Goal: Transaction & Acquisition: Purchase product/service

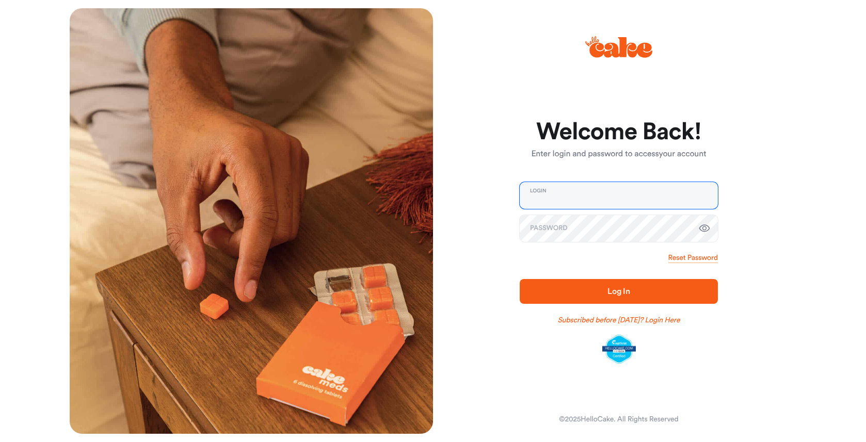
type input "**********"
click at [459, 235] on div "**********" at bounding box center [614, 221] width 363 height 426
click at [570, 292] on span "Log In" at bounding box center [618, 291] width 165 height 12
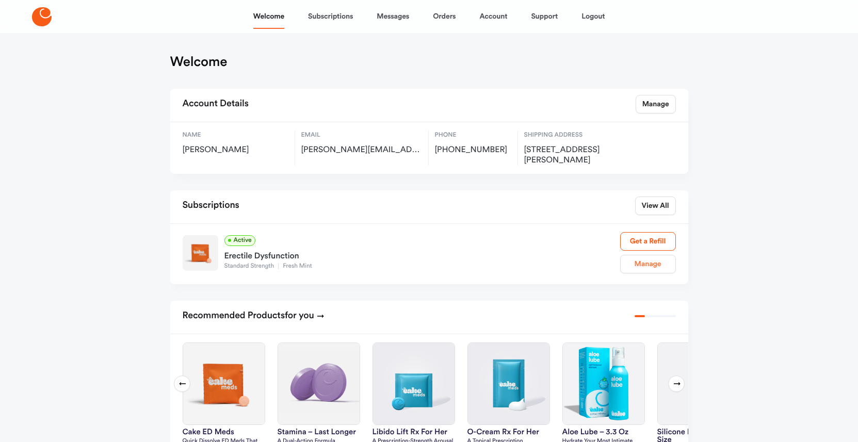
click at [653, 266] on link "Manage" at bounding box center [648, 264] width 56 height 19
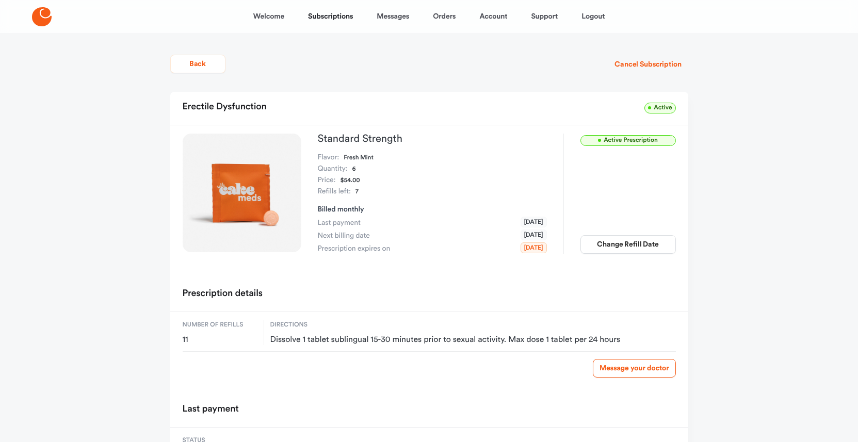
click at [642, 142] on span "Active Prescription" at bounding box center [627, 140] width 95 height 11
click at [664, 106] on span "Active" at bounding box center [659, 108] width 31 height 11
click at [645, 66] on button "Cancel Subscription" at bounding box center [648, 64] width 80 height 19
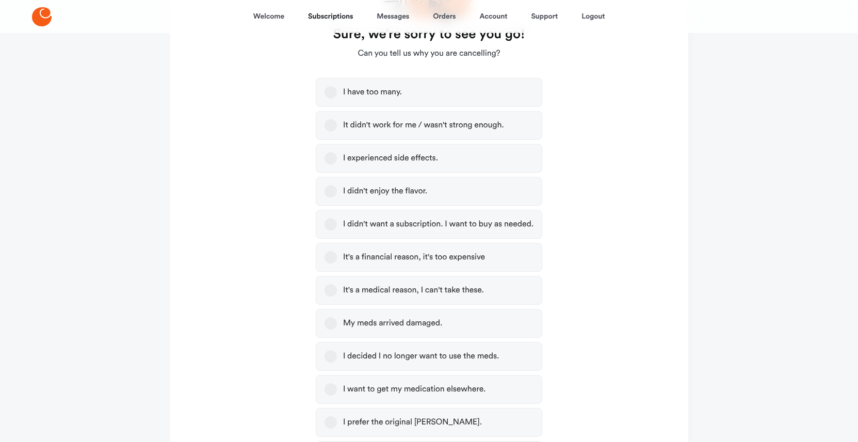
scroll to position [103, 0]
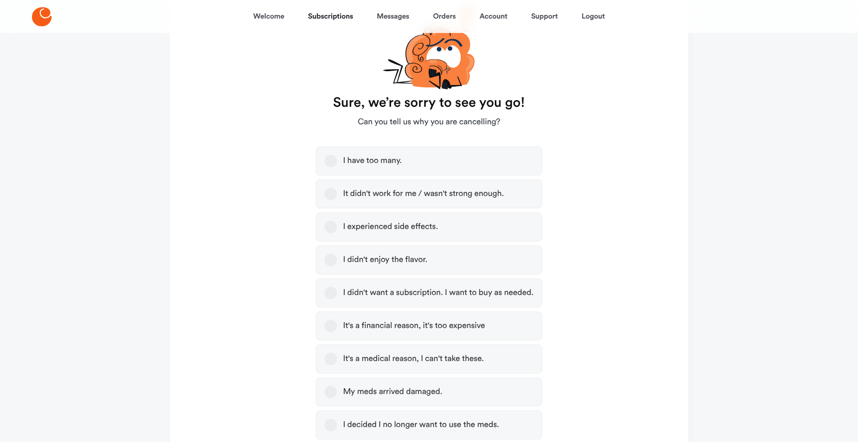
click at [329, 158] on button "I have too many." at bounding box center [331, 161] width 12 height 12
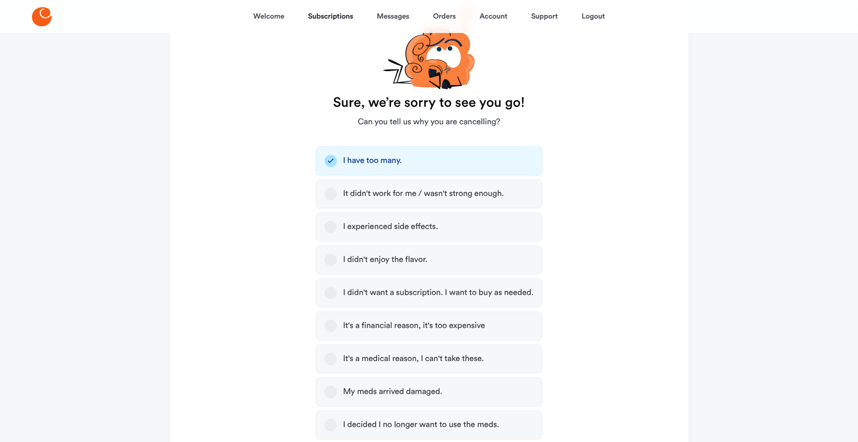
scroll to position [305, 0]
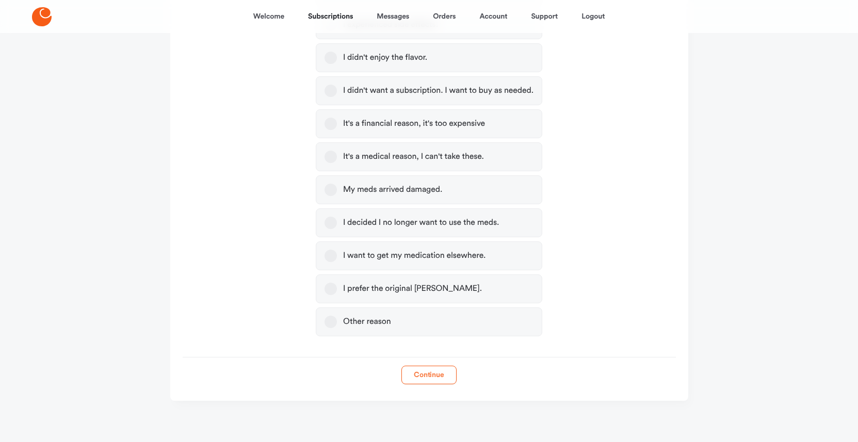
click at [433, 380] on button "Continue" at bounding box center [428, 375] width 55 height 19
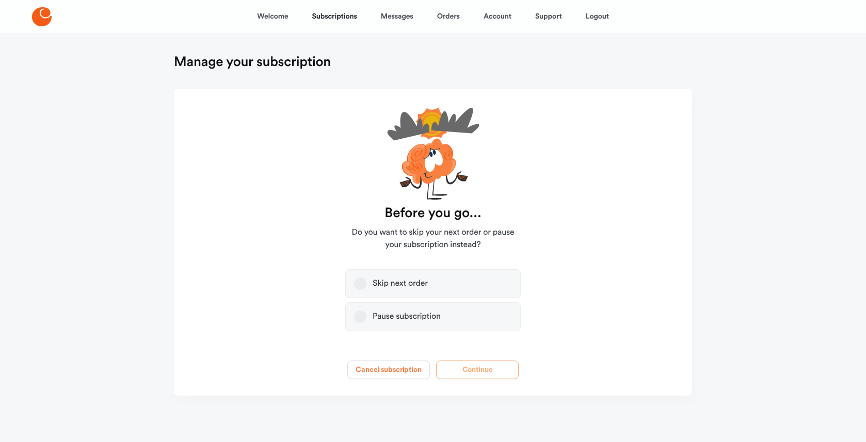
click at [406, 370] on button "Cancel subscription" at bounding box center [388, 370] width 83 height 19
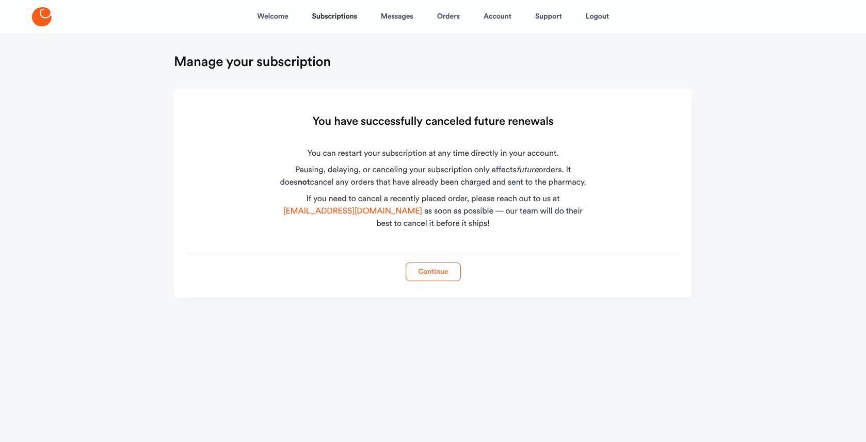
click at [435, 275] on button "Continue" at bounding box center [433, 272] width 55 height 19
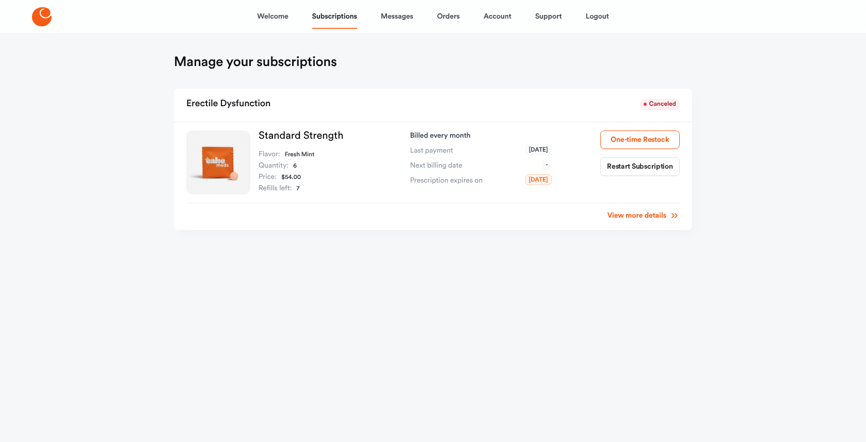
click at [442, 269] on main "Manage your subscriptions Erectile Dysfunction Canceled Standard Strength Flavo…" at bounding box center [433, 160] width 543 height 255
click at [484, 250] on main "Manage your subscriptions Erectile Dysfunction Canceled Standard Strength Flavo…" at bounding box center [433, 160] width 543 height 255
click at [485, 250] on main "Manage your subscriptions Erectile Dysfunction Canceled Standard Strength Flavo…" at bounding box center [433, 160] width 543 height 255
click at [643, 218] on link "View more details" at bounding box center [643, 216] width 72 height 10
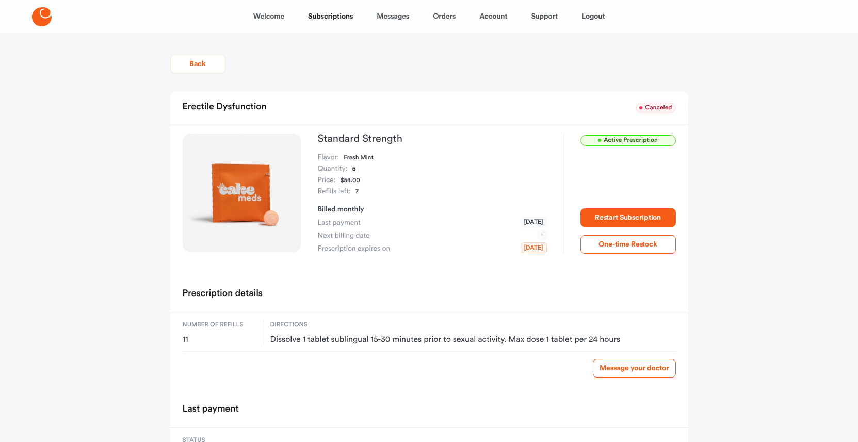
click at [734, 275] on div "Welcome Subscriptions Messages Orders Account Support Logout Back Erectile Dysf…" at bounding box center [429, 266] width 858 height 533
click at [416, 279] on div "Prescription details" at bounding box center [429, 295] width 518 height 33
click at [148, 216] on div "Welcome Subscriptions Messages Orders Account Support Logout Back Erectile Dysf…" at bounding box center [429, 266] width 858 height 533
click at [596, 18] on link "Logout" at bounding box center [593, 16] width 23 height 25
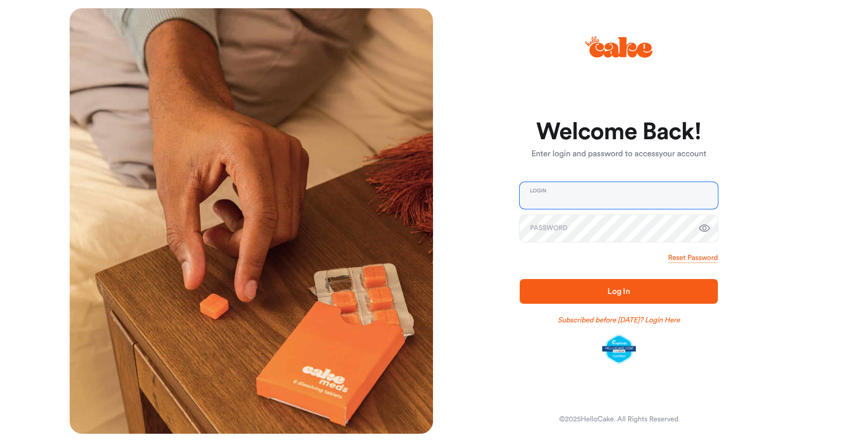
type input "**********"
click at [504, 284] on div "**********" at bounding box center [614, 221] width 363 height 426
click at [552, 287] on span "Log In" at bounding box center [618, 291] width 165 height 12
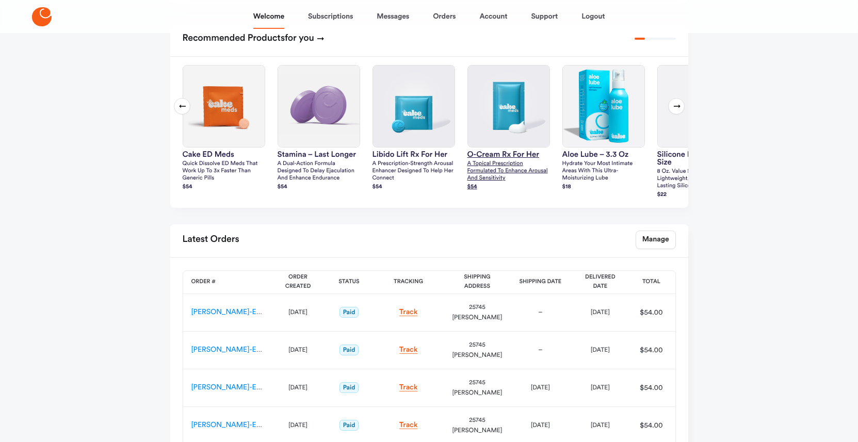
scroll to position [151, 0]
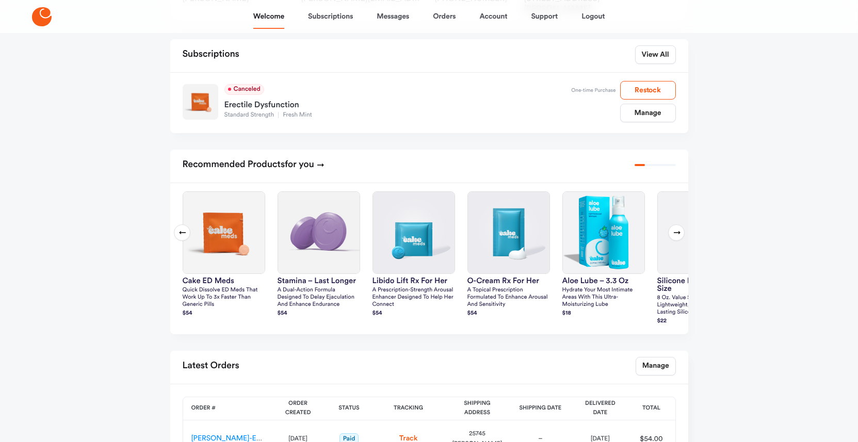
click at [674, 235] on icon at bounding box center [677, 233] width 8 height 8
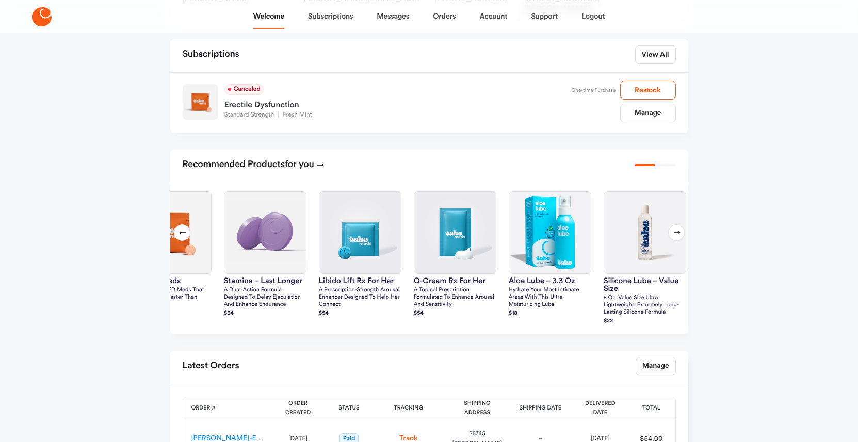
click at [674, 235] on icon at bounding box center [677, 233] width 8 height 8
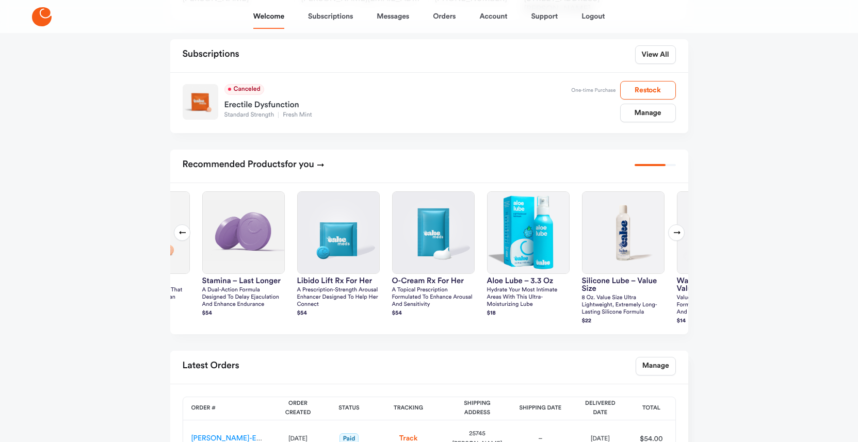
click at [674, 235] on icon at bounding box center [677, 233] width 8 height 8
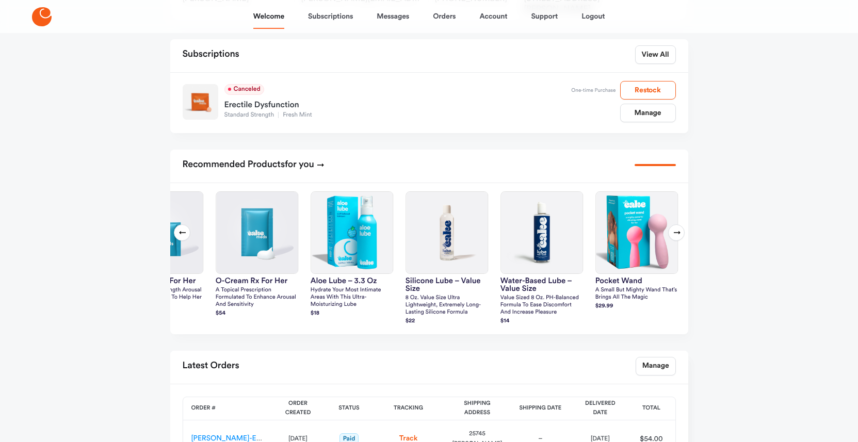
click at [674, 235] on icon at bounding box center [677, 233] width 8 height 8
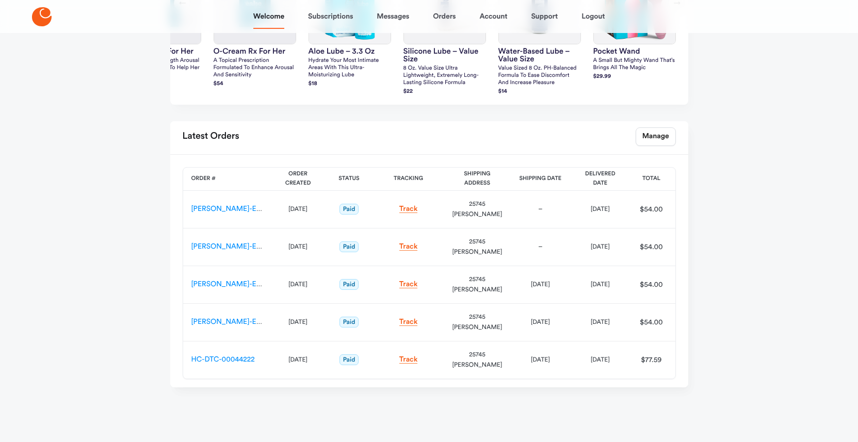
scroll to position [0, 0]
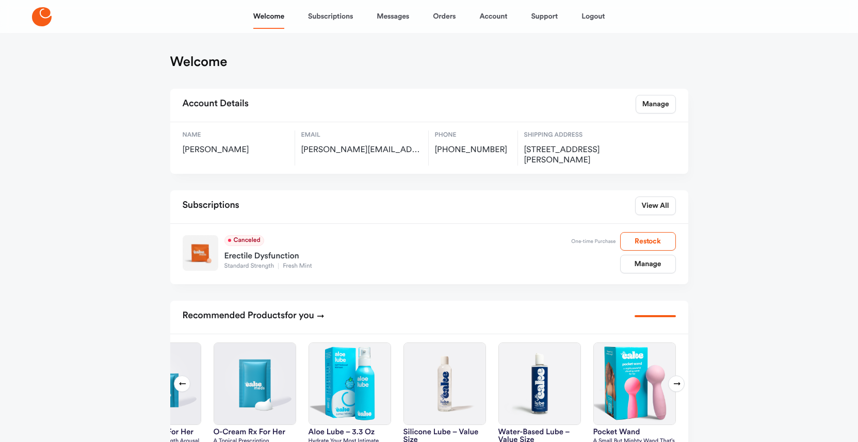
click at [32, 19] on icon at bounding box center [42, 16] width 20 height 19
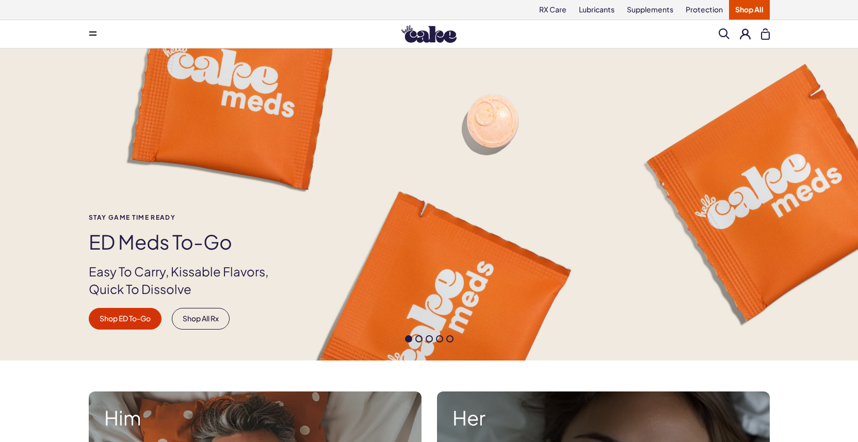
click at [754, 12] on link "Shop All" at bounding box center [749, 10] width 41 height 20
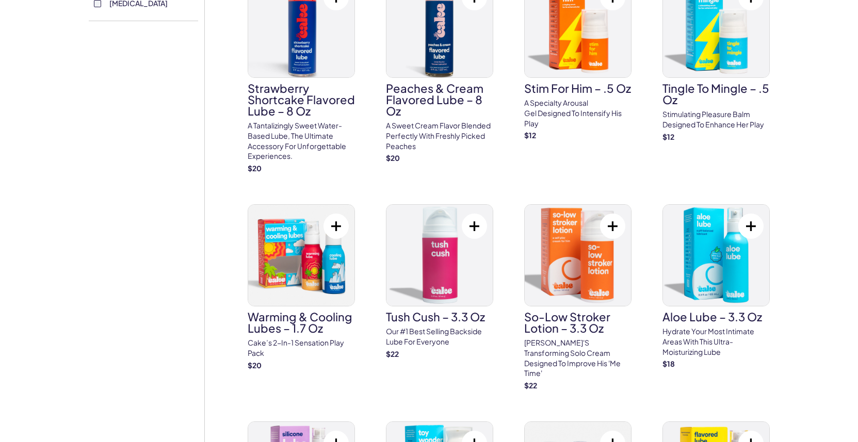
scroll to position [698, 0]
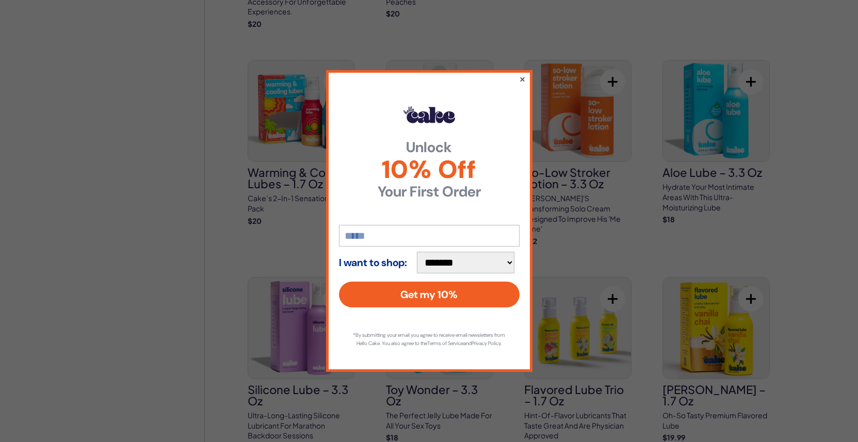
click at [522, 77] on button "×" at bounding box center [522, 79] width 7 height 12
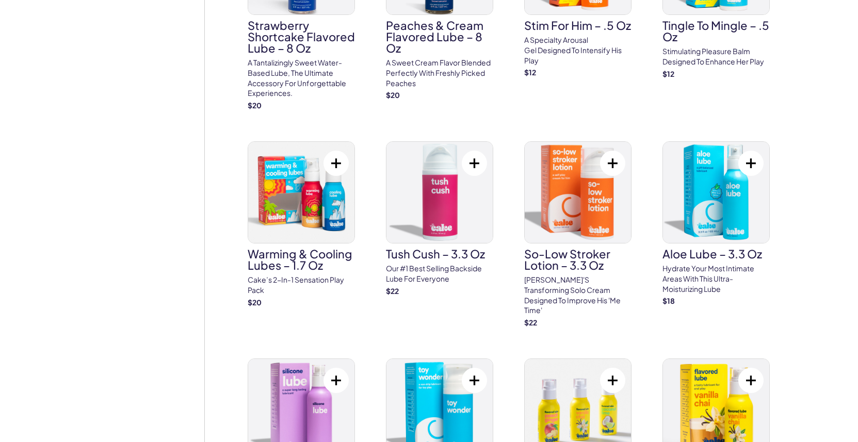
scroll to position [0, 0]
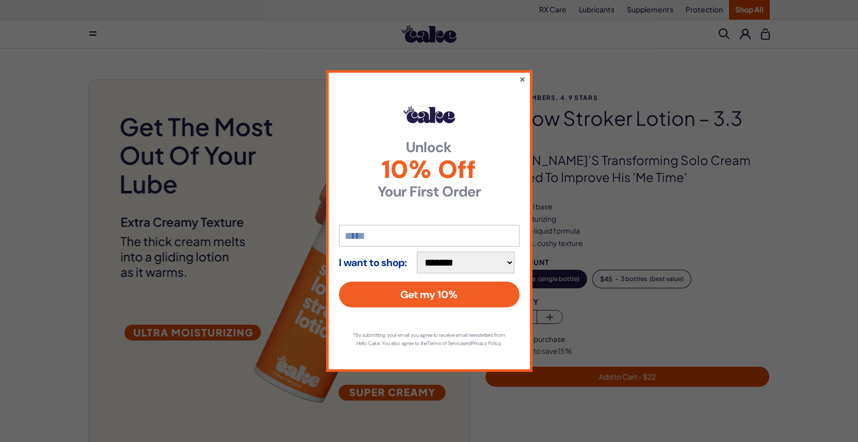
click at [521, 76] on button "×" at bounding box center [522, 79] width 7 height 12
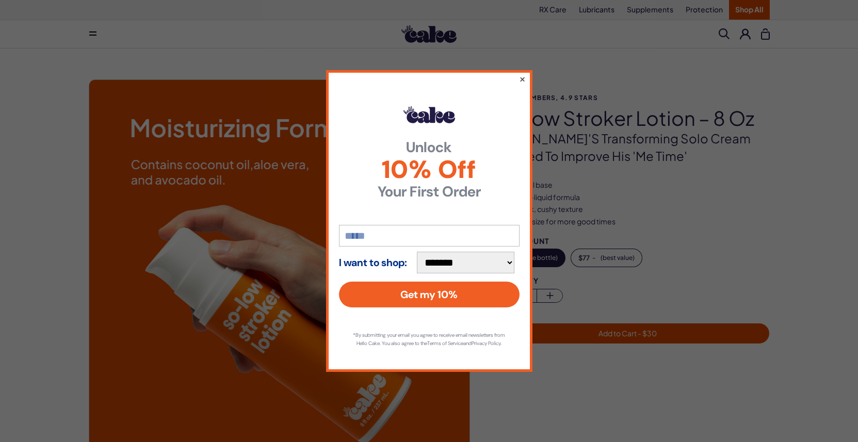
click at [524, 75] on button "×" at bounding box center [522, 79] width 7 height 12
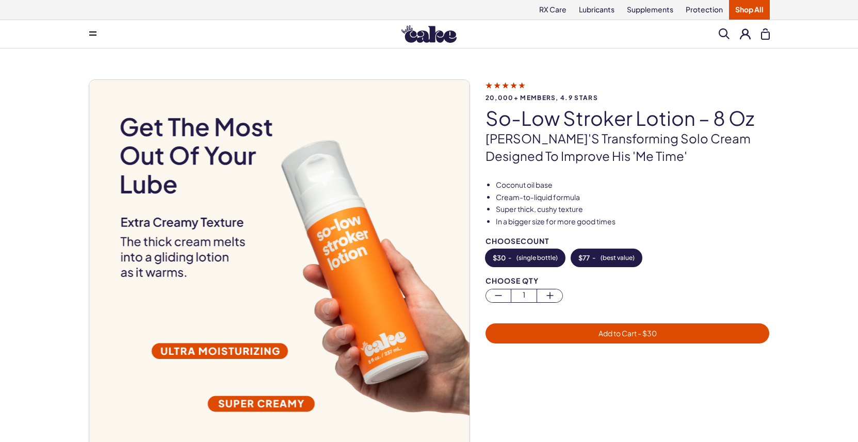
click at [587, 256] on span "$ 77" at bounding box center [583, 257] width 11 height 7
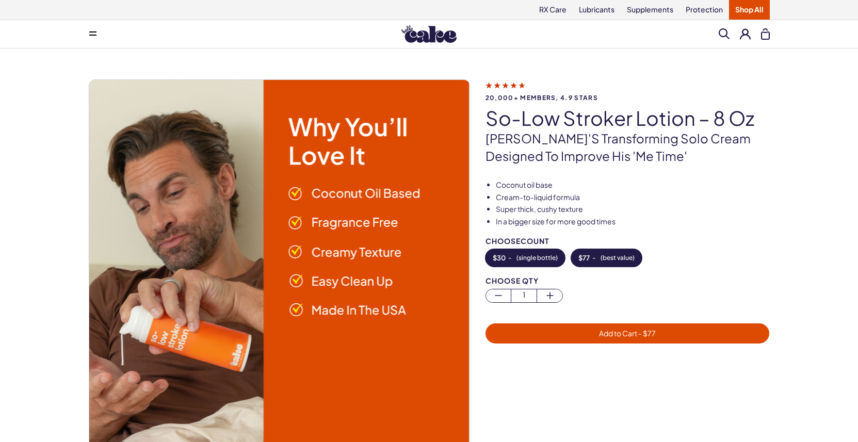
click at [502, 259] on span "$ 30" at bounding box center [499, 257] width 13 height 7
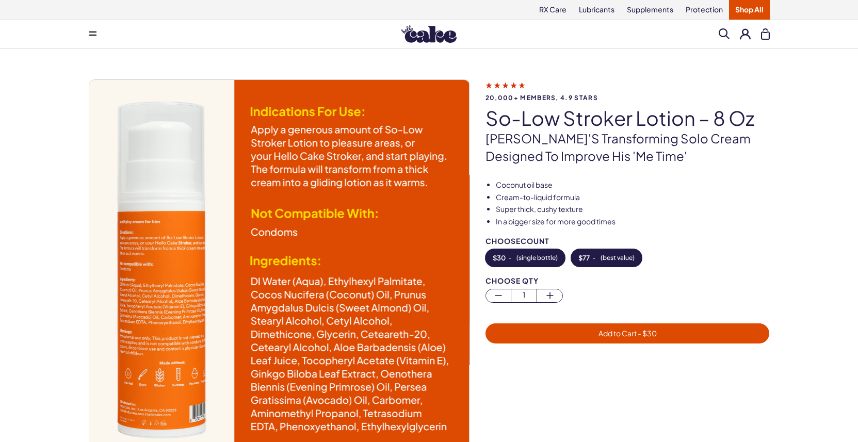
click at [589, 259] on span "$ 77" at bounding box center [583, 257] width 11 height 7
click at [500, 261] on span "$ 30" at bounding box center [499, 257] width 13 height 7
click at [592, 255] on button "$ 77 - ( best value )" at bounding box center [606, 258] width 71 height 18
click at [502, 259] on span "$ 30" at bounding box center [499, 257] width 13 height 7
click at [592, 257] on button "$ 77 - ( best value )" at bounding box center [606, 258] width 71 height 18
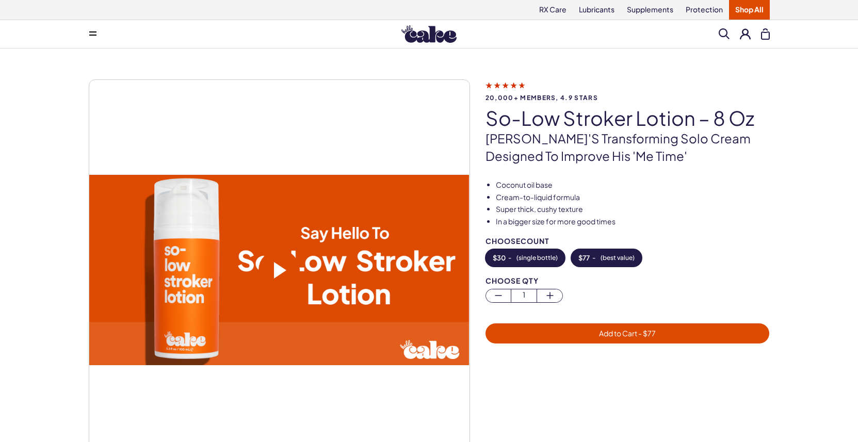
click at [504, 257] on span "$ 30" at bounding box center [499, 257] width 13 height 7
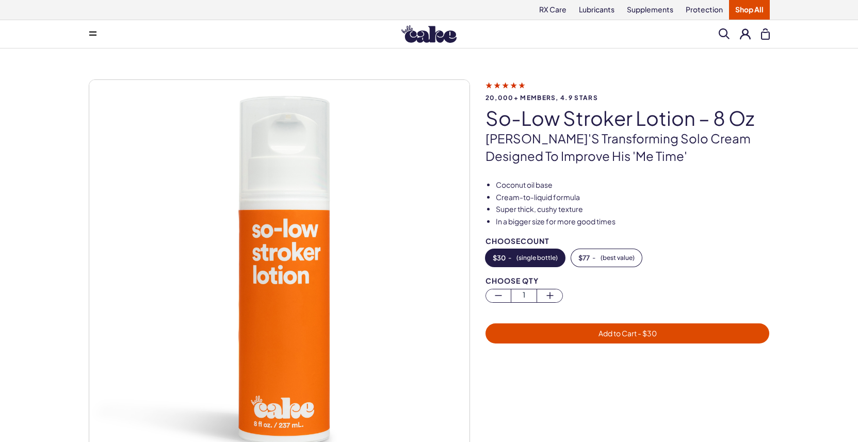
click at [583, 336] on span "Add to Cart - $ 30" at bounding box center [628, 334] width 272 height 12
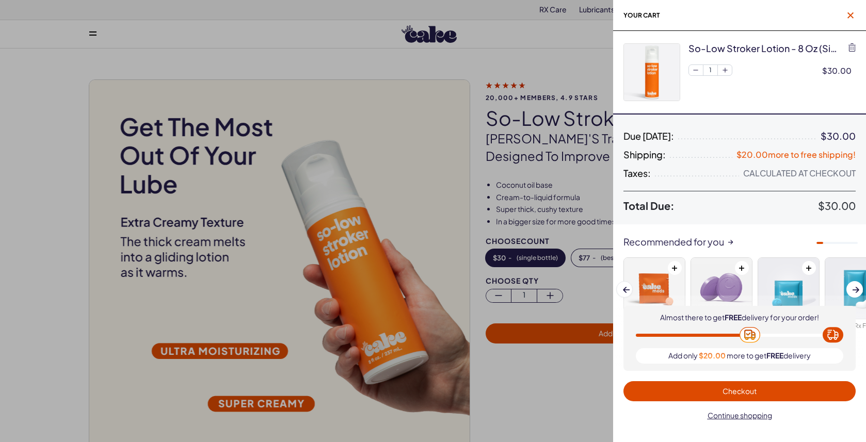
click at [850, 14] on icon "button" at bounding box center [850, 15] width 6 height 6
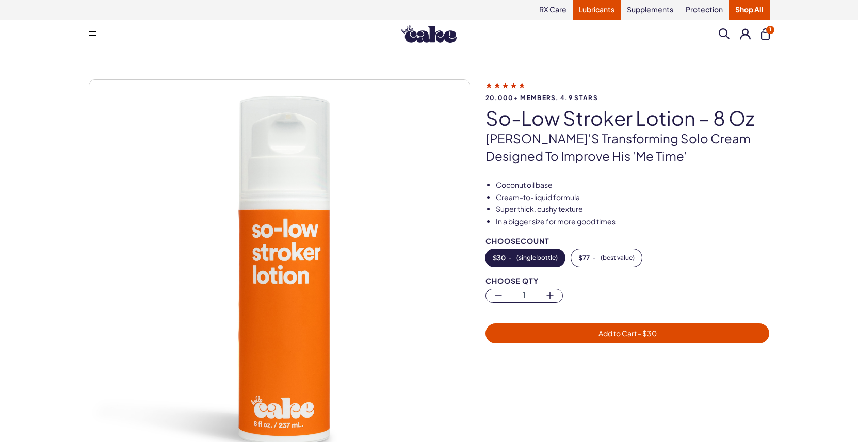
click at [591, 11] on link "Lubricants" at bounding box center [597, 10] width 48 height 20
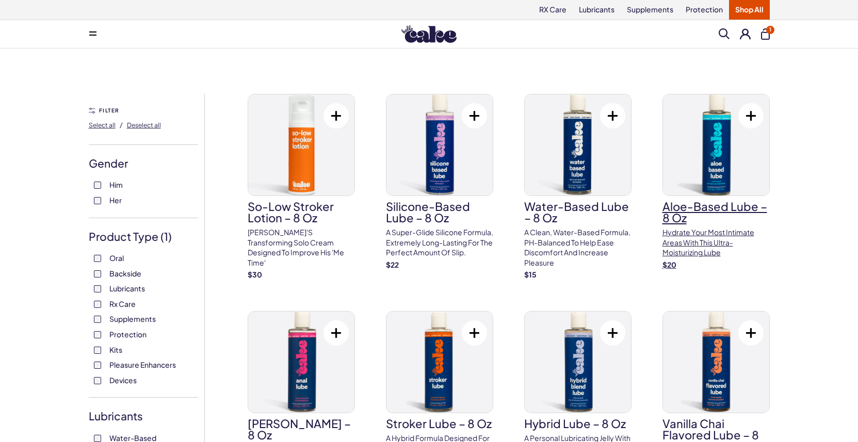
click at [706, 206] on h3 "Aloe-Based Lube – 8 oz" at bounding box center [716, 212] width 107 height 23
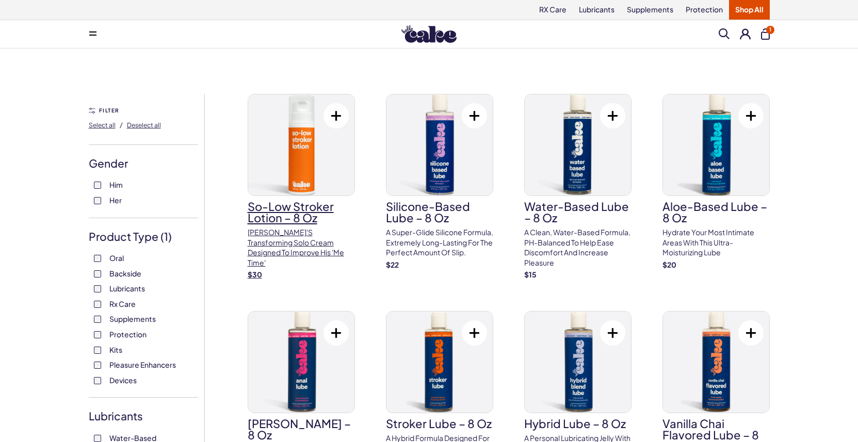
scroll to position [25, 0]
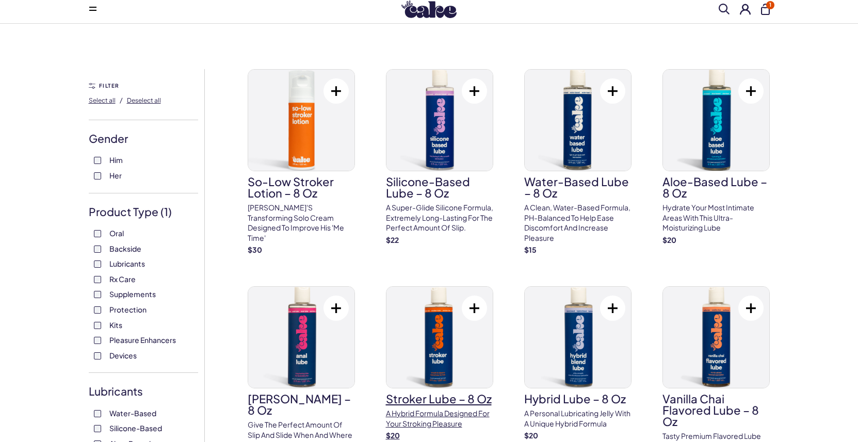
click at [429, 411] on p "A hybrid formula designed for your stroking pleasure" at bounding box center [439, 419] width 107 height 20
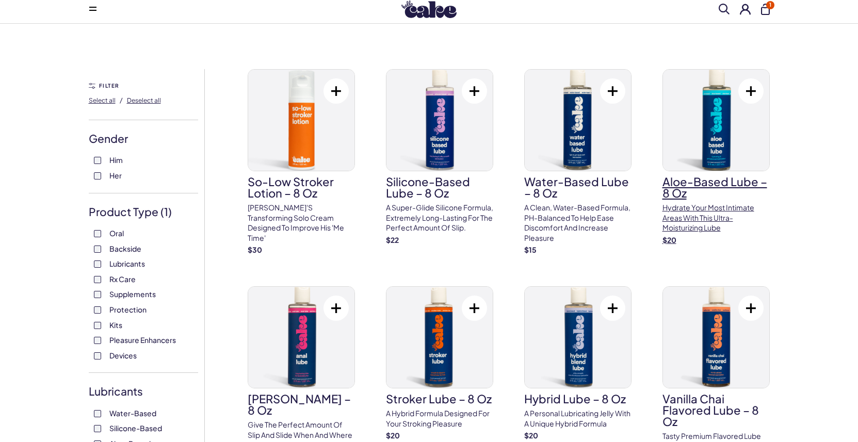
click at [720, 185] on h3 "Aloe-Based Lube – 8 oz" at bounding box center [716, 187] width 107 height 23
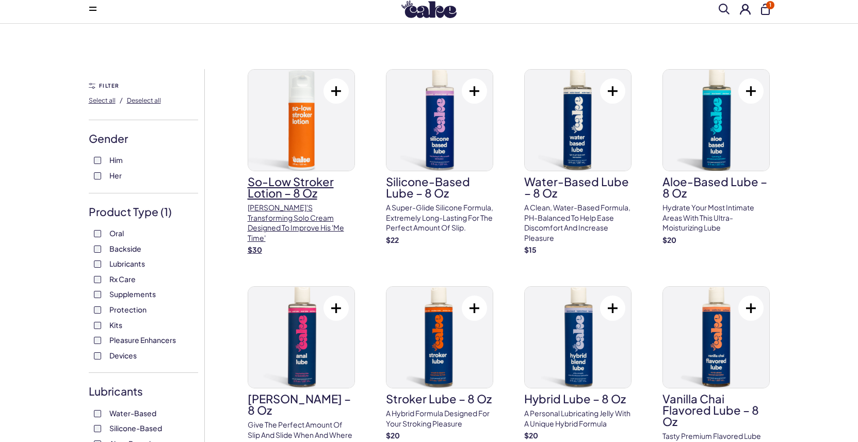
click at [298, 182] on h3 "So-Low Stroker Lotion – 8 oz" at bounding box center [301, 187] width 107 height 23
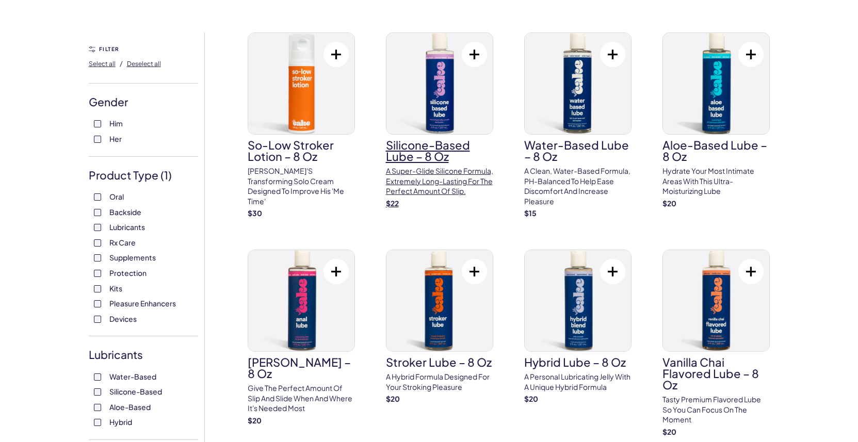
scroll to position [0, 0]
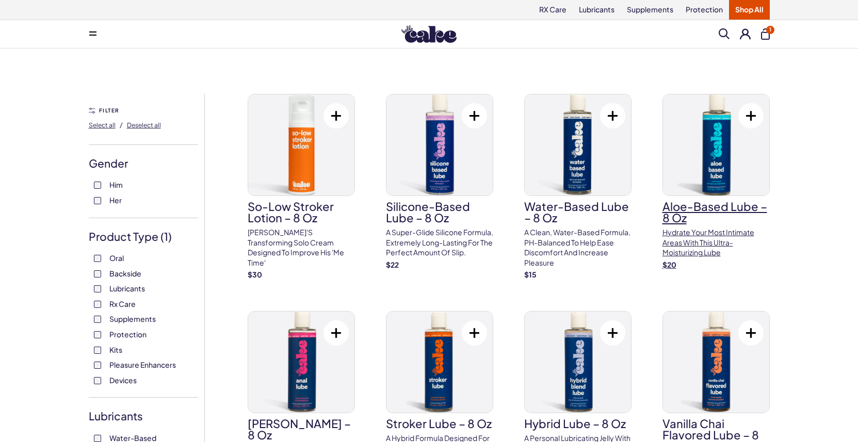
click at [689, 245] on p "Hydrate your most intimate areas with this ultra-moisturizing lube" at bounding box center [716, 243] width 107 height 30
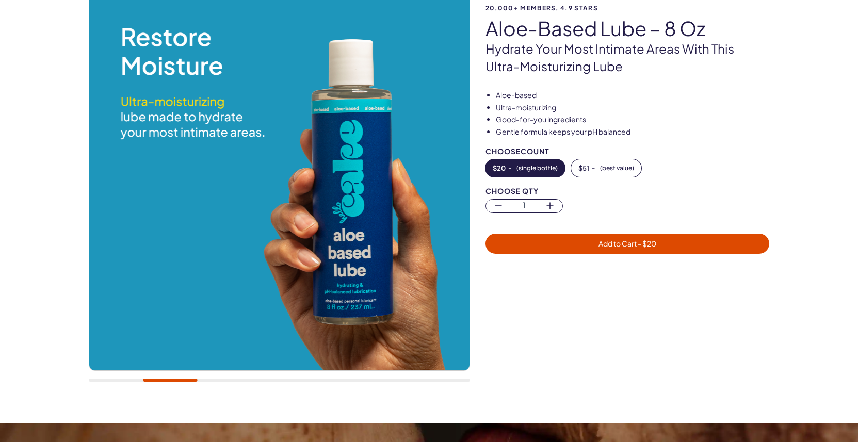
click at [241, 381] on div at bounding box center [279, 380] width 381 height 3
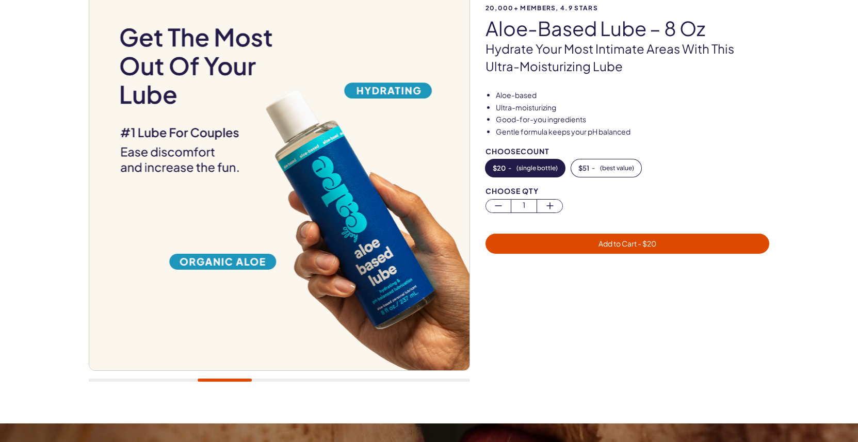
click at [272, 380] on div at bounding box center [279, 380] width 381 height 3
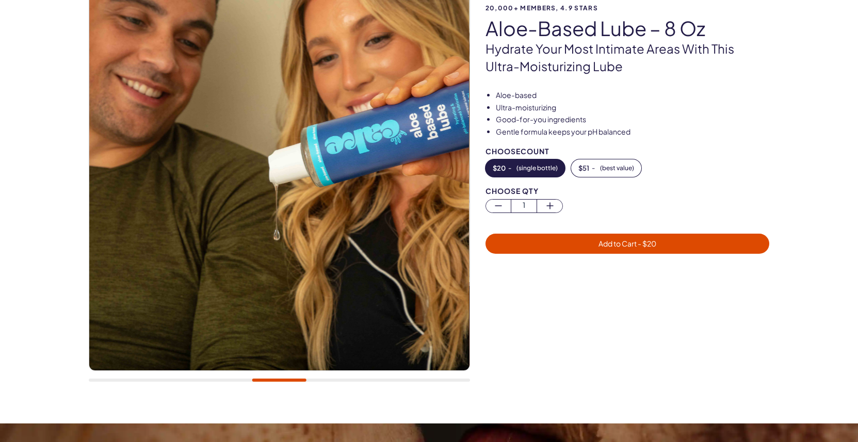
click at [327, 382] on div at bounding box center [279, 380] width 381 height 3
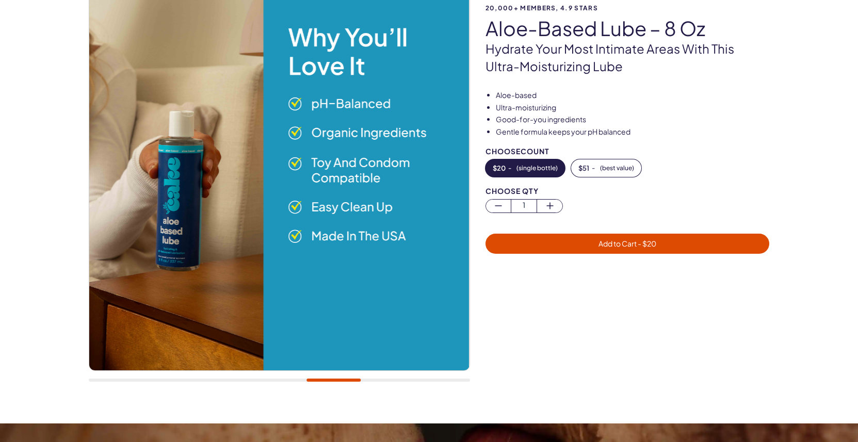
click at [366, 381] on div at bounding box center [279, 380] width 381 height 3
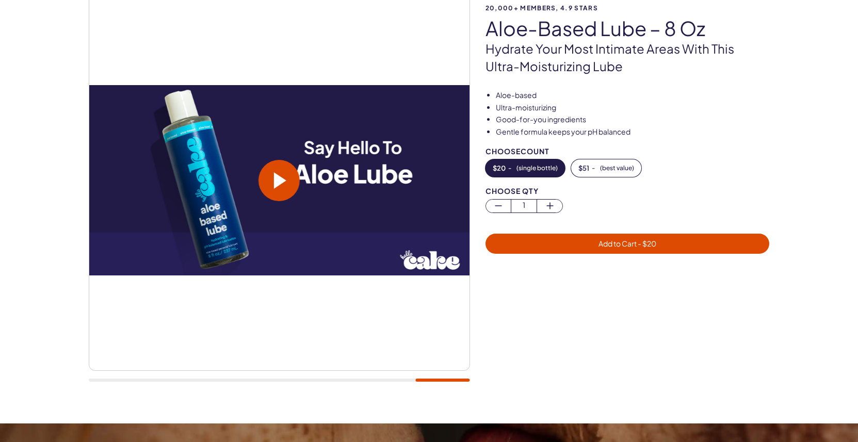
click at [399, 381] on div at bounding box center [279, 380] width 381 height 3
click at [384, 382] on div at bounding box center [279, 191] width 381 height 403
click at [386, 381] on div at bounding box center [279, 380] width 381 height 3
click at [387, 379] on div at bounding box center [279, 191] width 381 height 403
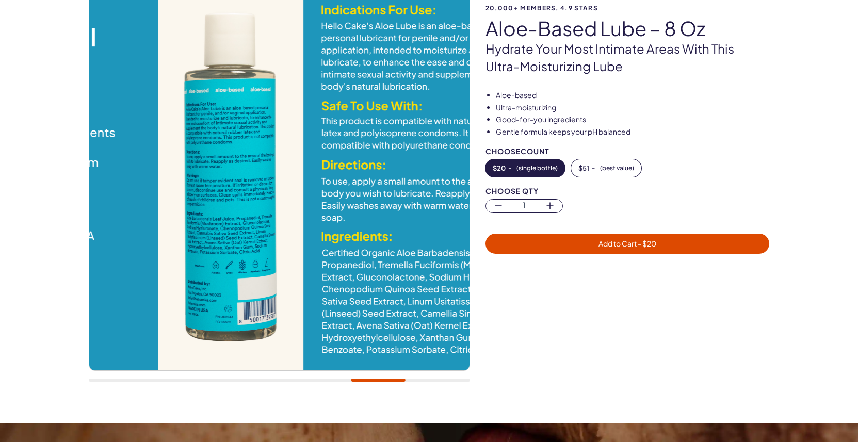
click at [378, 379] on div at bounding box center [279, 380] width 381 height 3
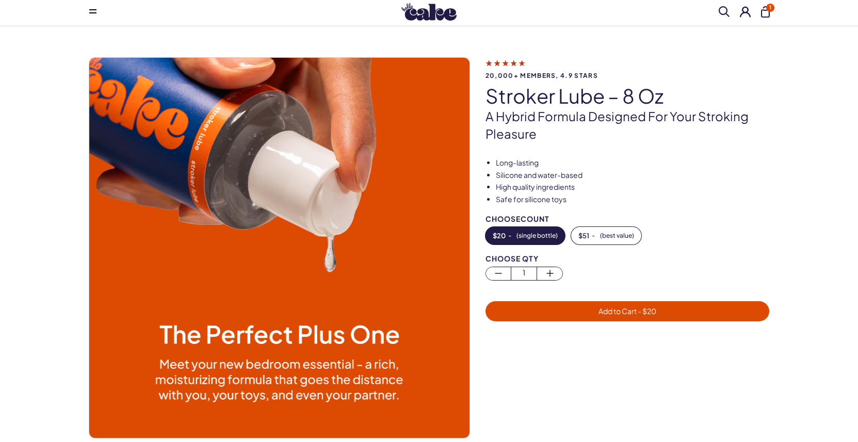
scroll to position [128, 0]
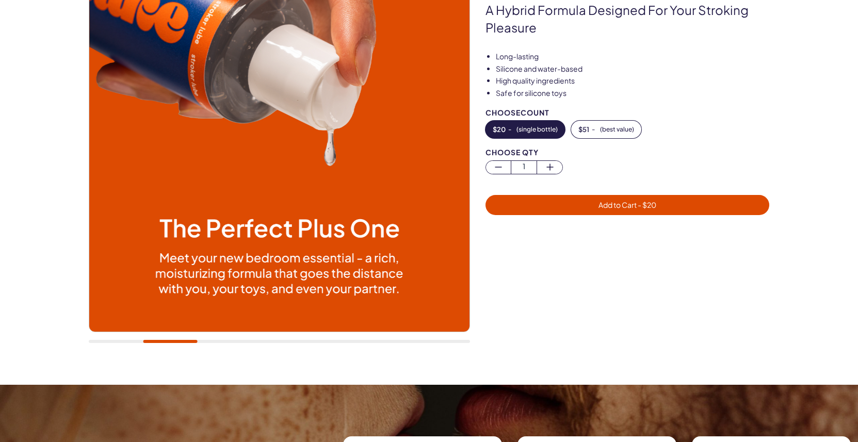
click at [361, 342] on div at bounding box center [279, 341] width 381 height 3
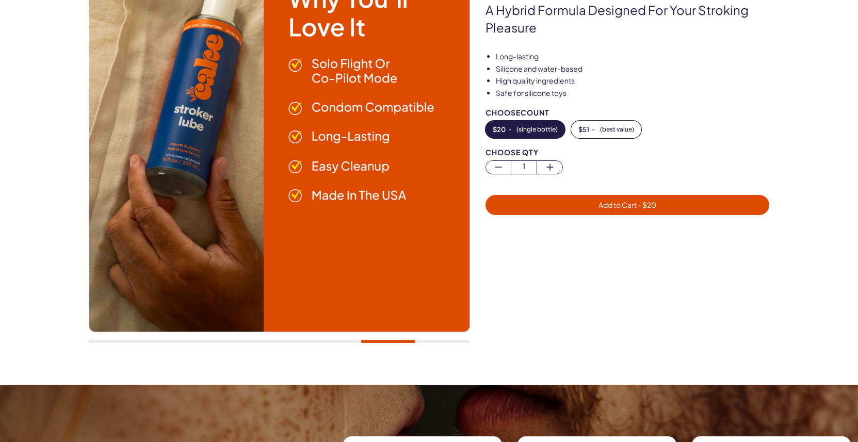
click at [437, 341] on div at bounding box center [279, 341] width 381 height 3
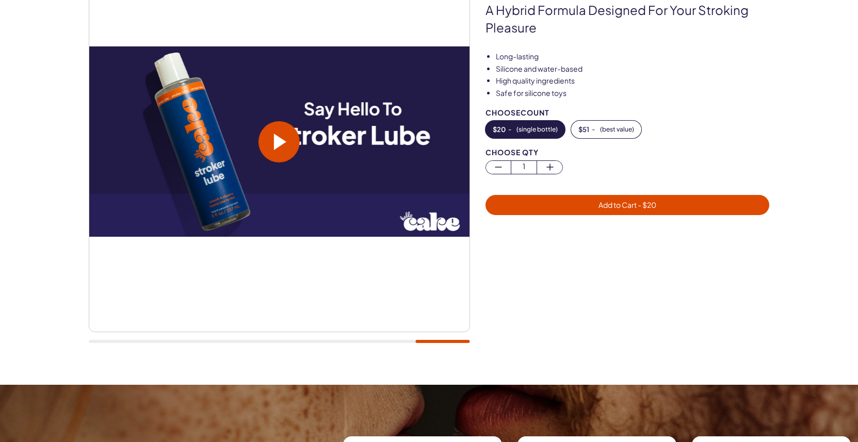
click at [392, 340] on div at bounding box center [279, 152] width 381 height 403
drag, startPoint x: 376, startPoint y: 344, endPoint x: 353, endPoint y: 342, distance: 22.8
click at [376, 344] on div at bounding box center [279, 152] width 381 height 403
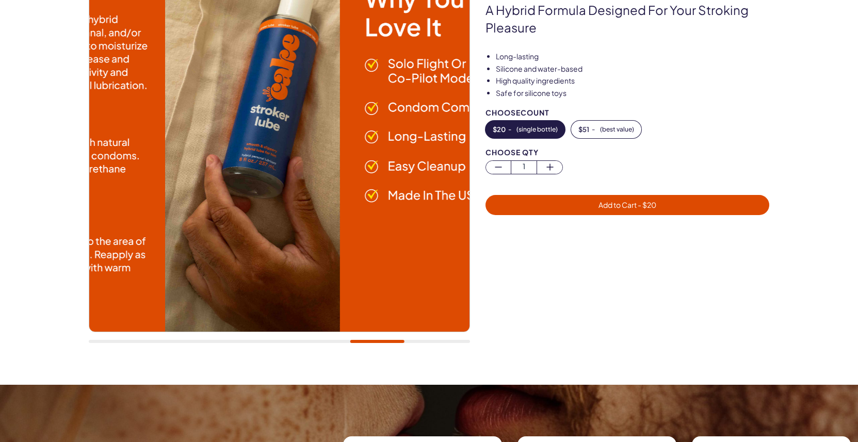
click at [377, 342] on div at bounding box center [279, 341] width 381 height 3
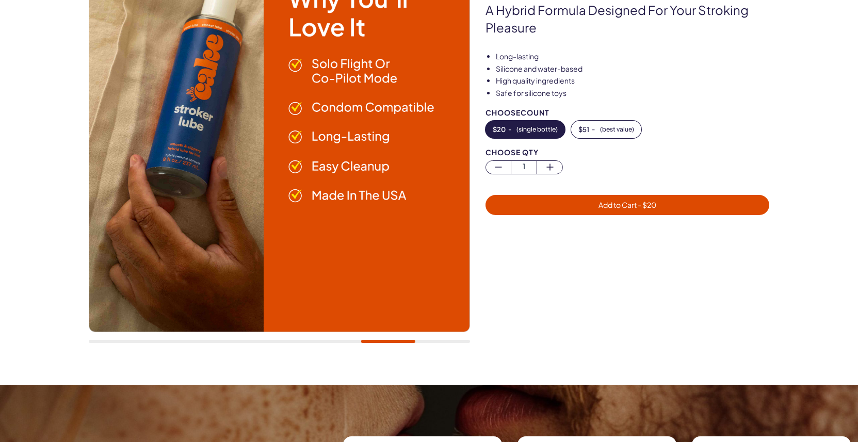
click at [335, 340] on div at bounding box center [279, 152] width 381 height 403
click at [331, 343] on div at bounding box center [279, 152] width 381 height 403
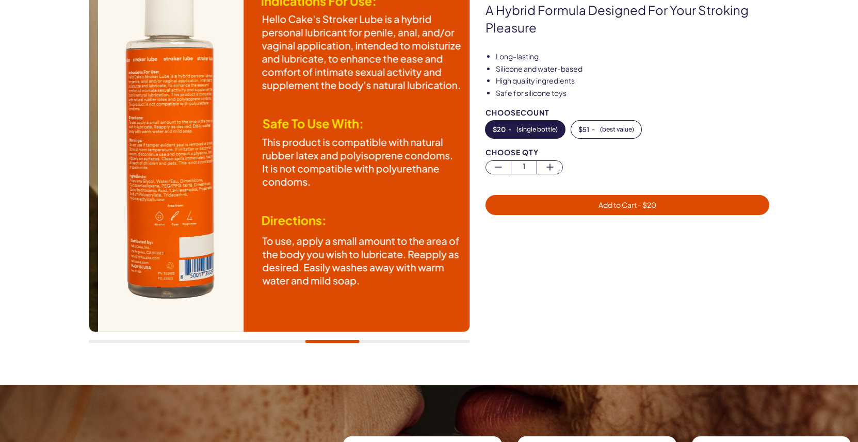
click at [332, 342] on div at bounding box center [279, 341] width 381 height 3
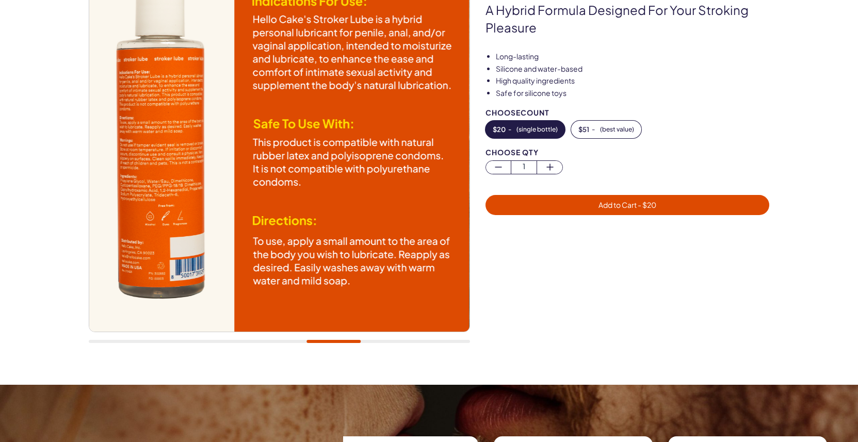
click at [298, 342] on div at bounding box center [279, 341] width 381 height 3
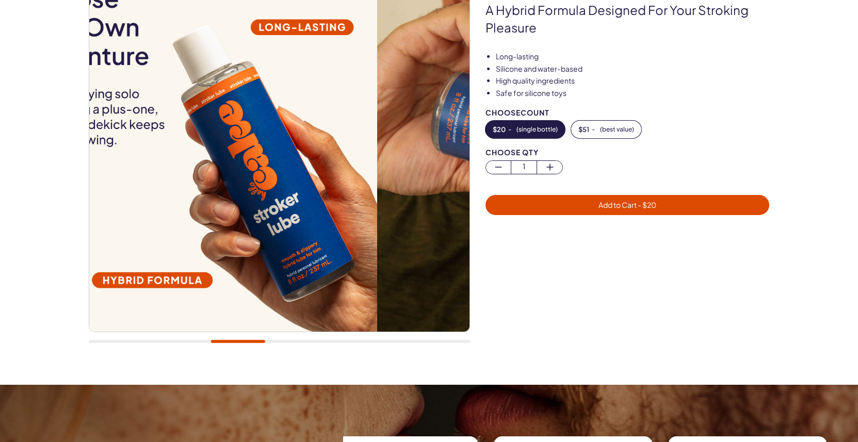
click at [238, 342] on div at bounding box center [279, 341] width 381 height 3
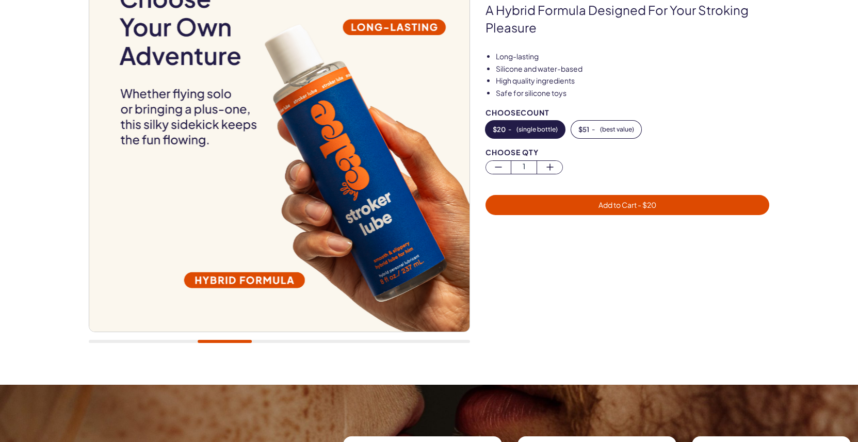
click at [171, 340] on div at bounding box center [279, 152] width 381 height 403
click at [165, 343] on div at bounding box center [279, 341] width 381 height 3
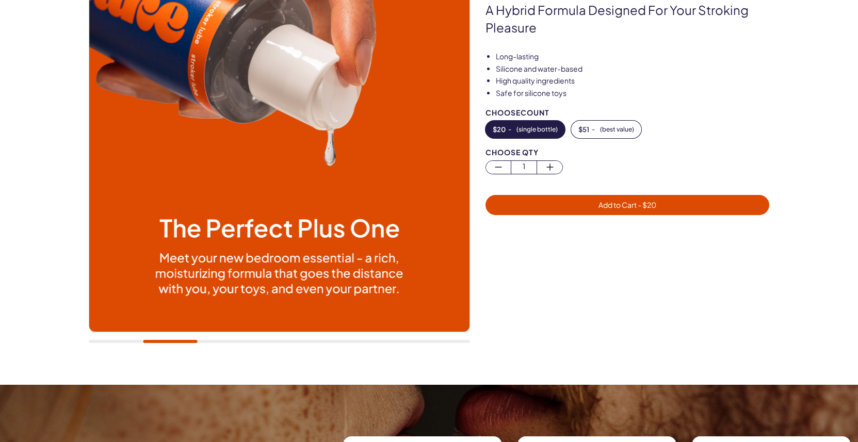
click at [127, 342] on div at bounding box center [279, 341] width 381 height 3
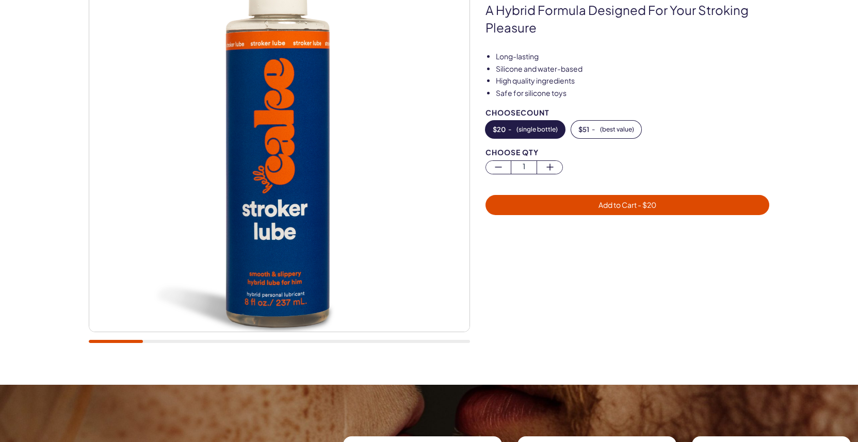
click at [355, 344] on div at bounding box center [279, 152] width 381 height 403
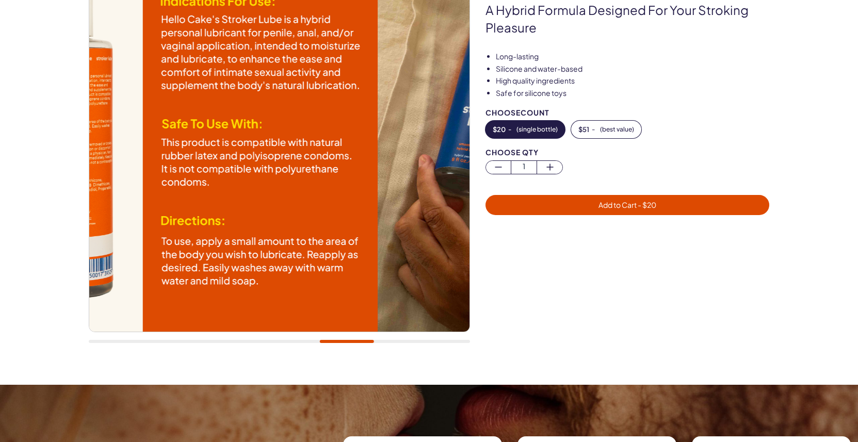
click at [347, 341] on div at bounding box center [279, 341] width 381 height 3
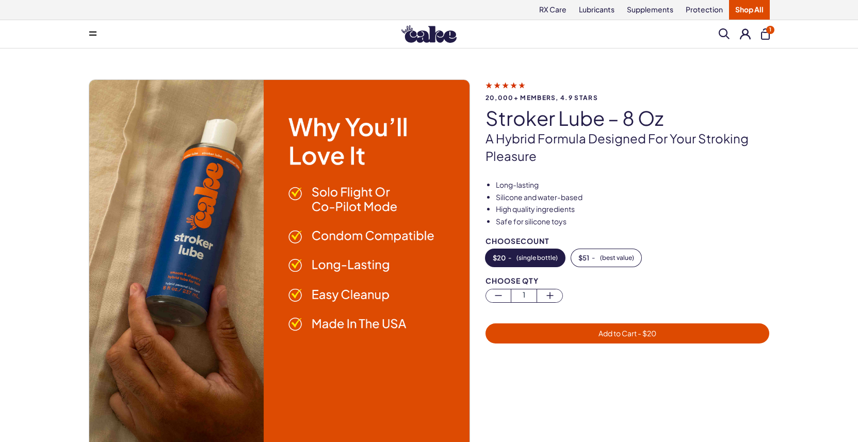
scroll to position [466, 0]
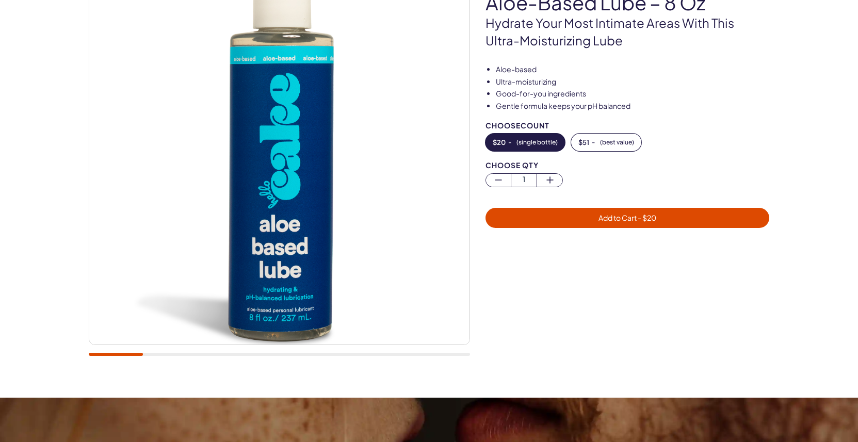
click at [364, 356] on div at bounding box center [279, 354] width 381 height 3
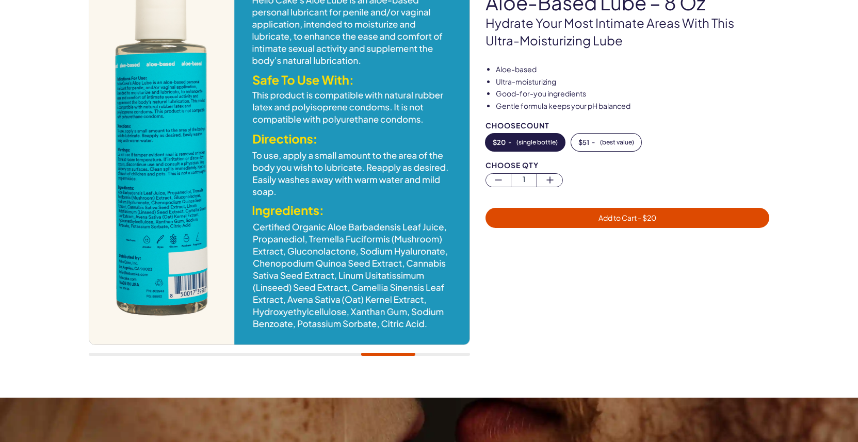
click at [342, 354] on div at bounding box center [279, 354] width 381 height 3
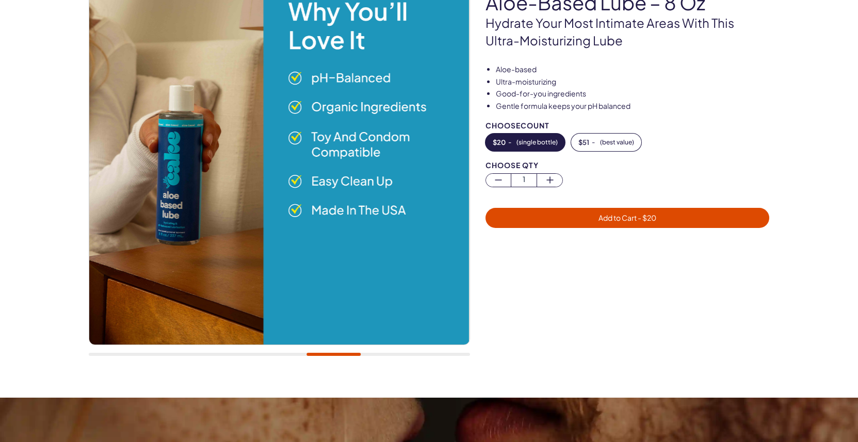
click at [382, 355] on div at bounding box center [279, 354] width 381 height 3
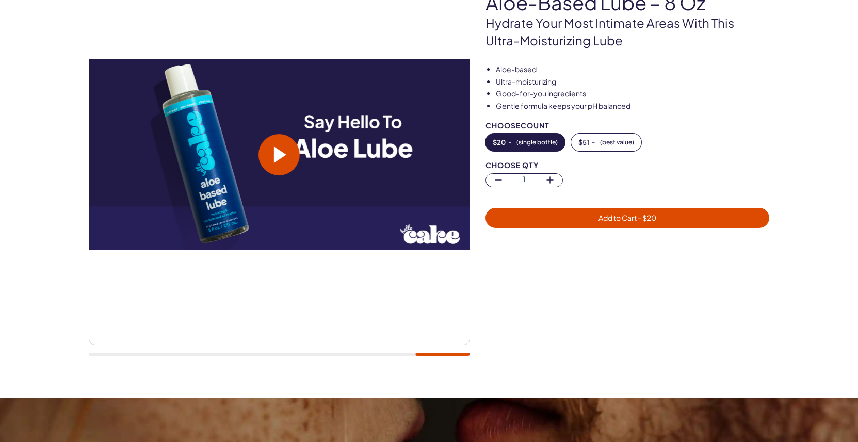
click at [374, 356] on div at bounding box center [279, 354] width 381 height 3
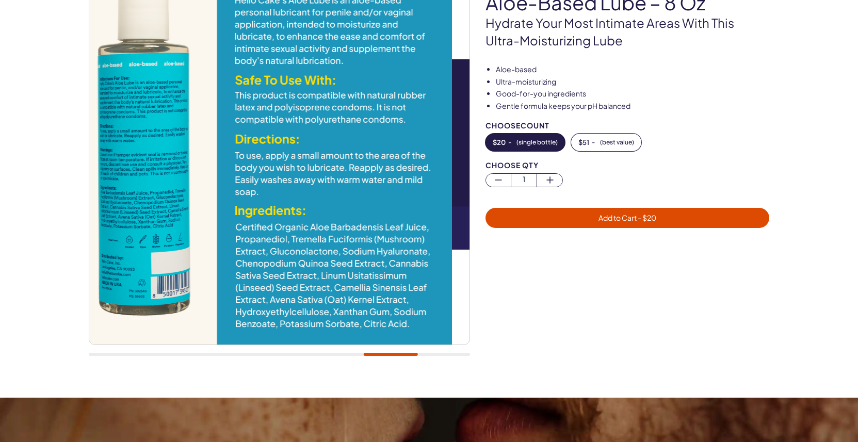
click at [378, 356] on div at bounding box center [390, 354] width 55 height 3
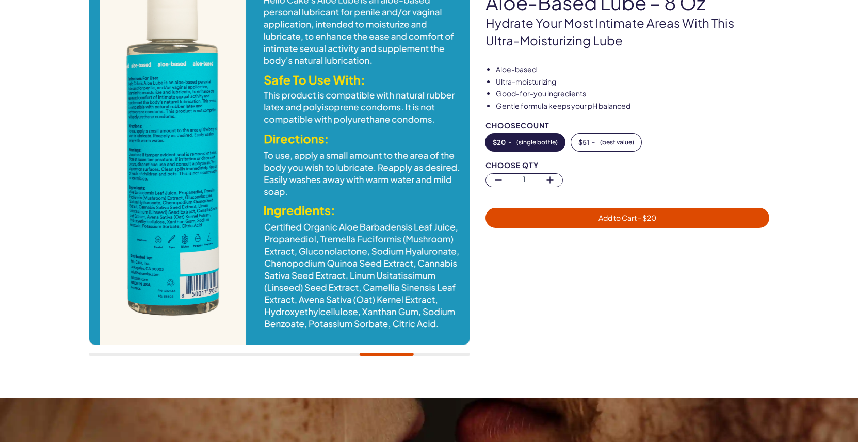
click at [386, 356] on div at bounding box center [279, 354] width 381 height 3
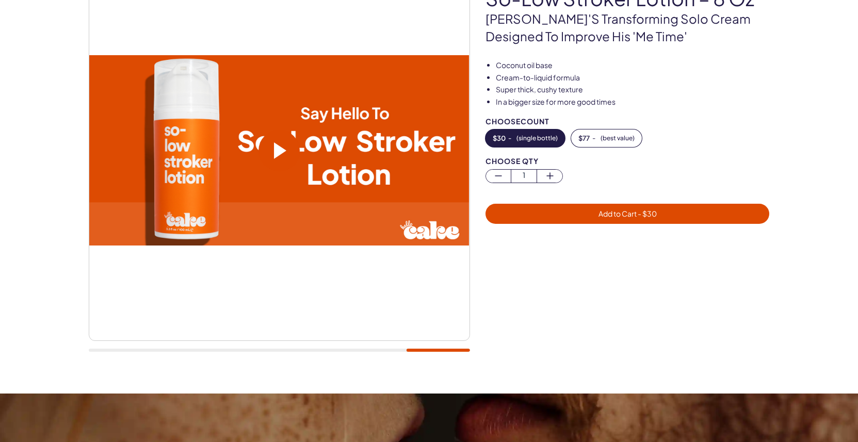
click at [379, 349] on div at bounding box center [279, 161] width 381 height 403
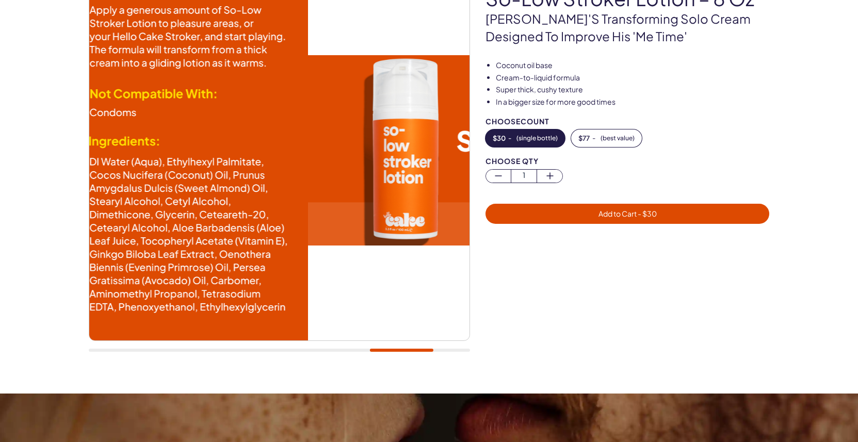
click at [410, 351] on div at bounding box center [279, 350] width 381 height 3
